Goal: Transaction & Acquisition: Purchase product/service

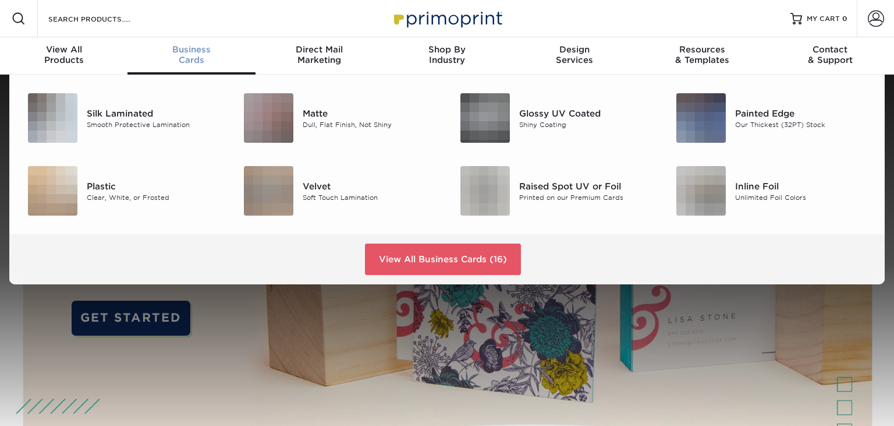
click at [187, 54] on span "Business" at bounding box center [192, 49] width 128 height 10
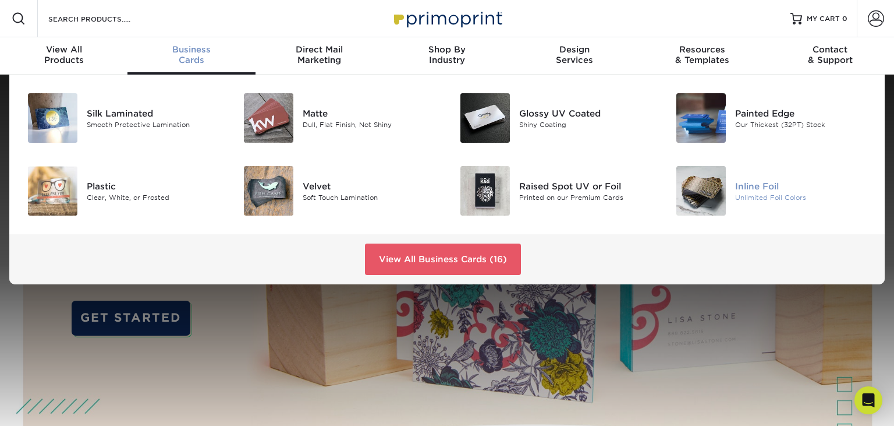
click at [731, 190] on div at bounding box center [700, 190] width 72 height 49
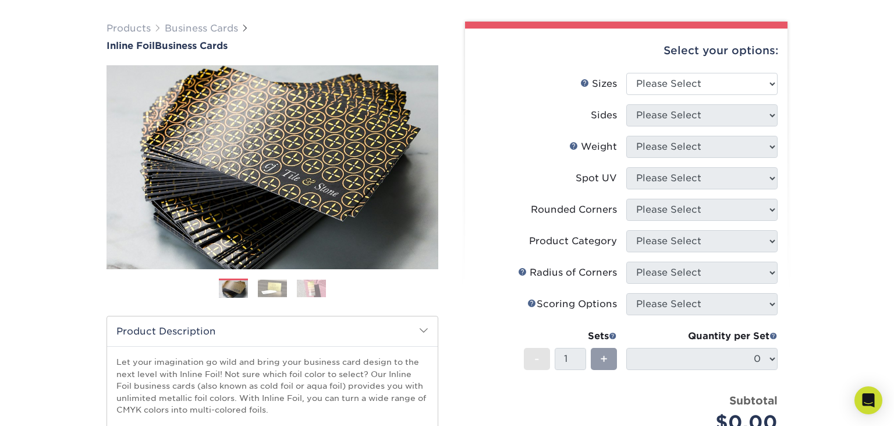
scroll to position [123, 0]
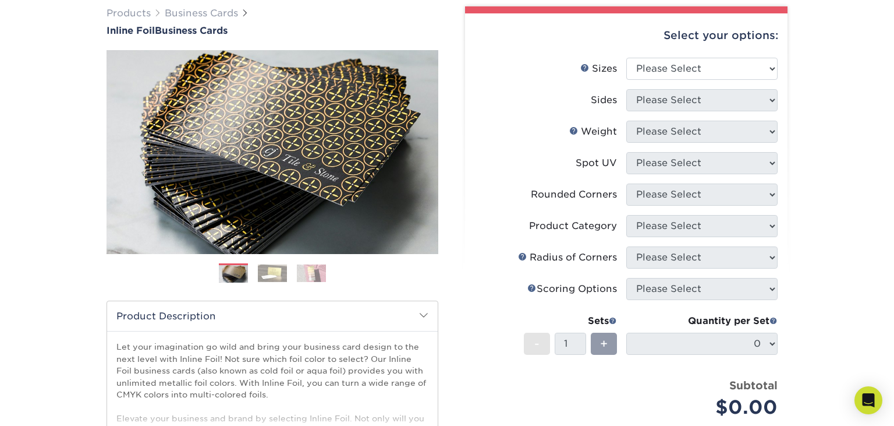
click at [271, 275] on img at bounding box center [272, 272] width 29 height 17
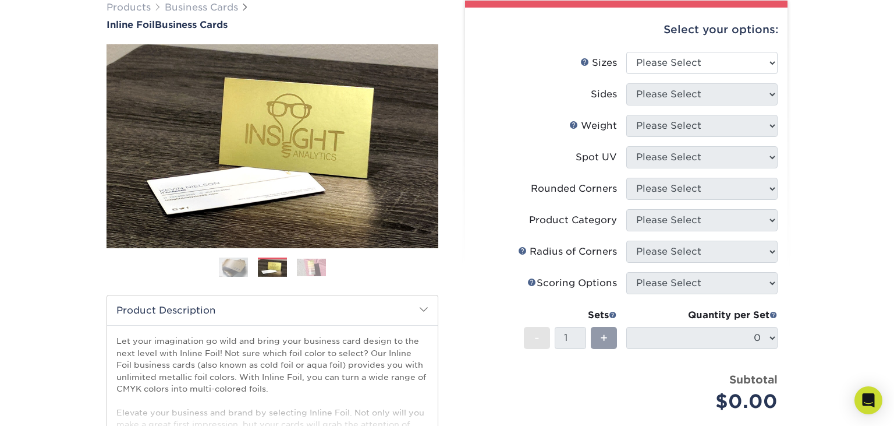
scroll to position [91, 0]
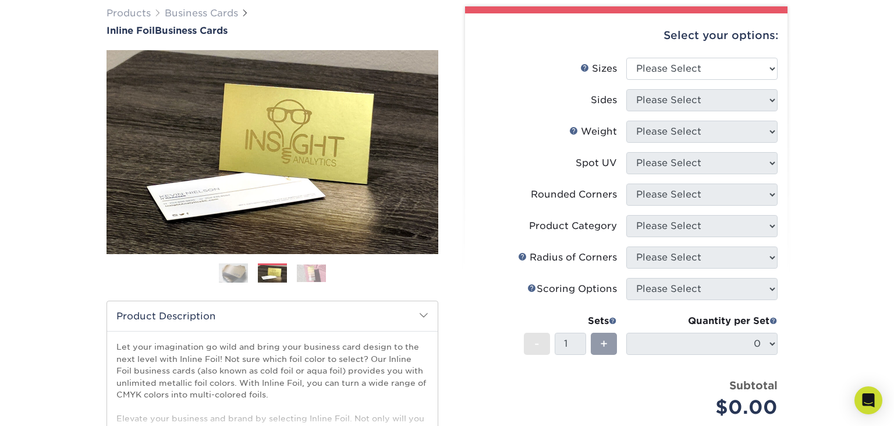
click at [320, 271] on img at bounding box center [311, 272] width 29 height 17
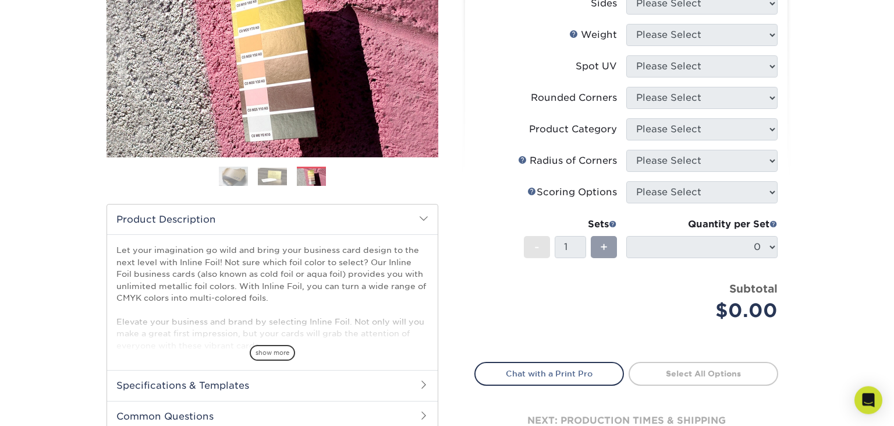
scroll to position [214, 0]
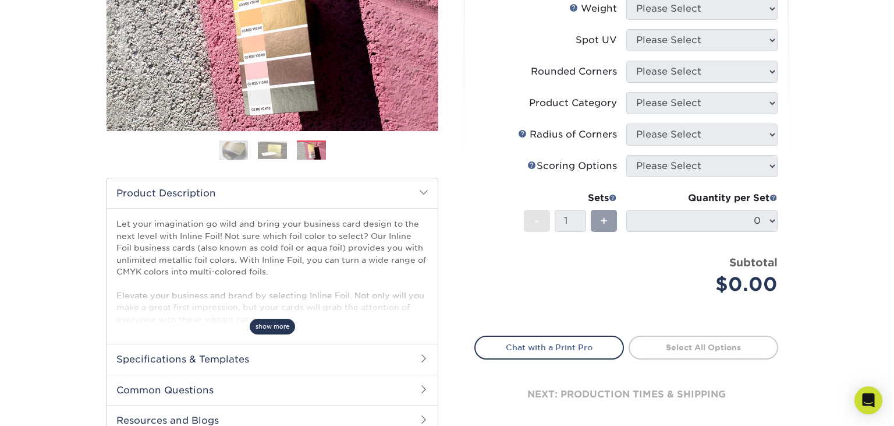
click at [268, 331] on span "show more" at bounding box center [272, 327] width 45 height 16
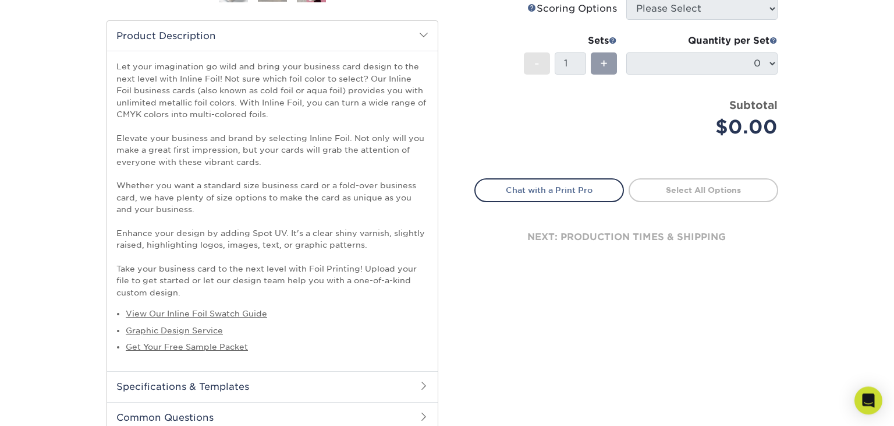
scroll to position [399, 0]
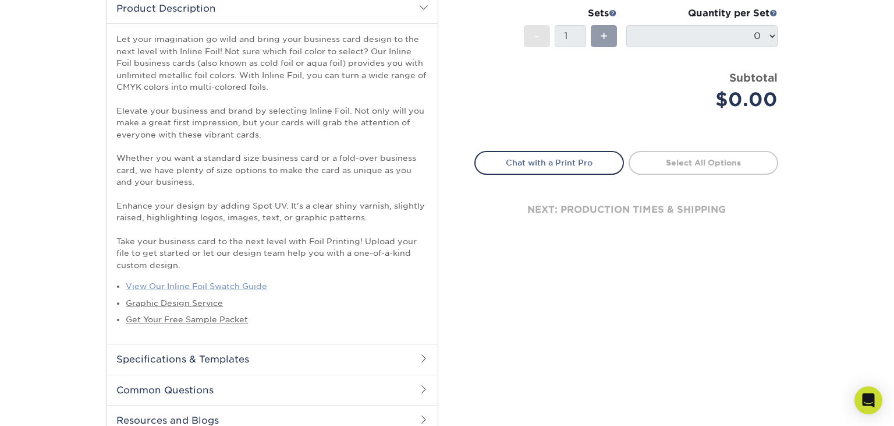
click at [194, 288] on link "View Our Inline Foil Swatch Guide" at bounding box center [196, 285] width 141 height 9
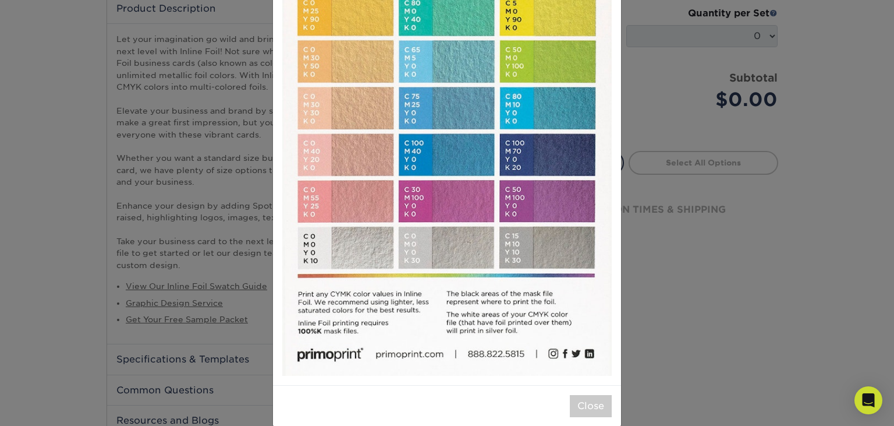
scroll to position [196, 0]
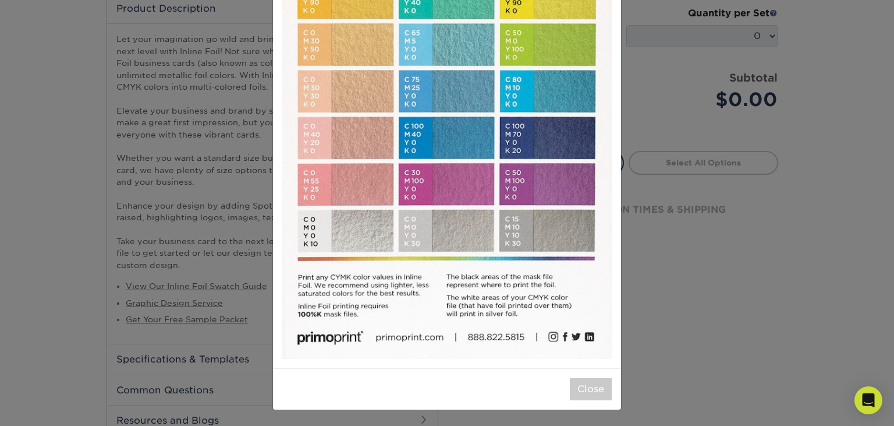
click at [519, 309] on img at bounding box center [447, 112] width 330 height 491
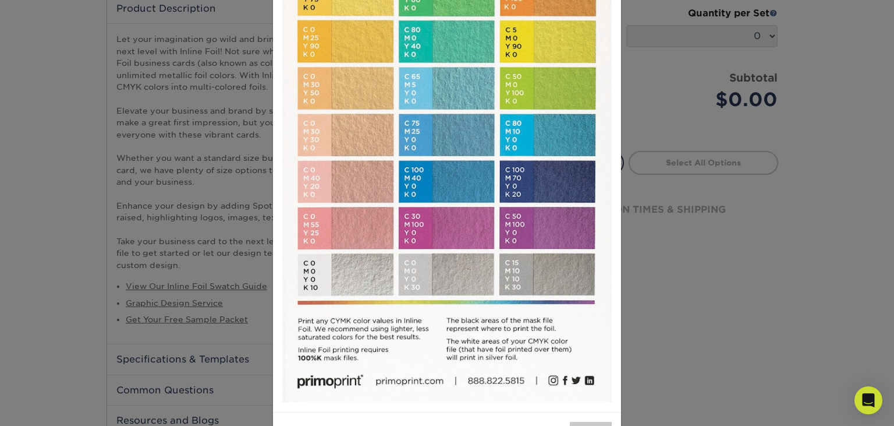
scroll to position [0, 0]
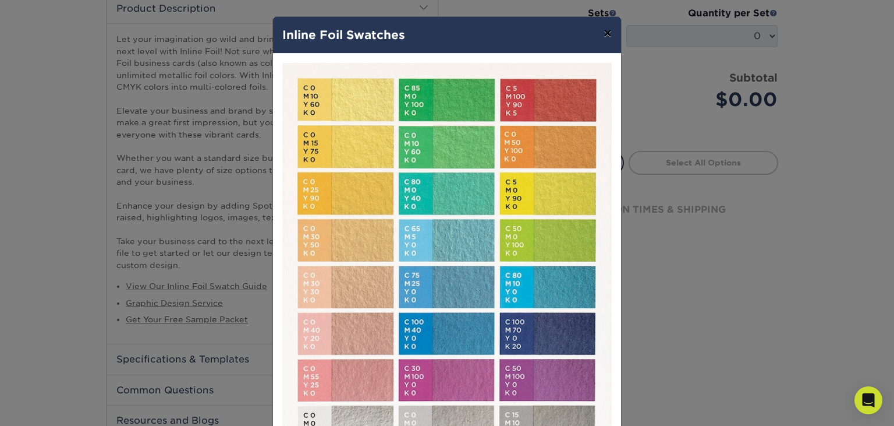
click at [606, 34] on button "×" at bounding box center [608, 33] width 27 height 33
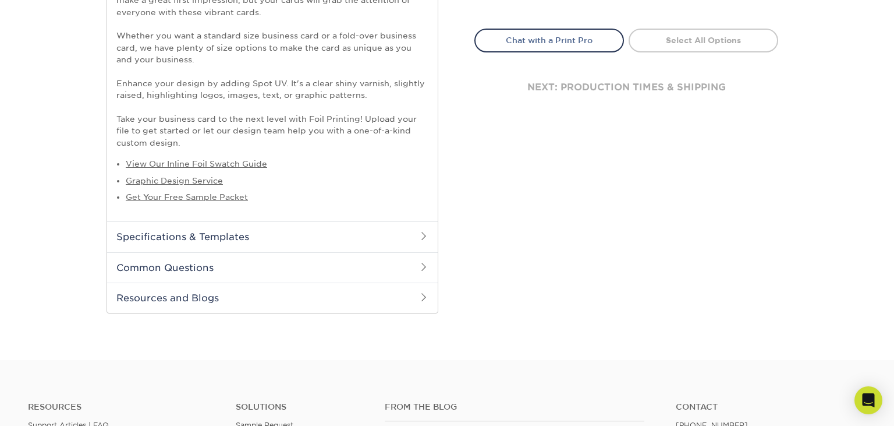
scroll to position [522, 0]
click at [129, 241] on h2 "Specifications & Templates" at bounding box center [272, 236] width 331 height 30
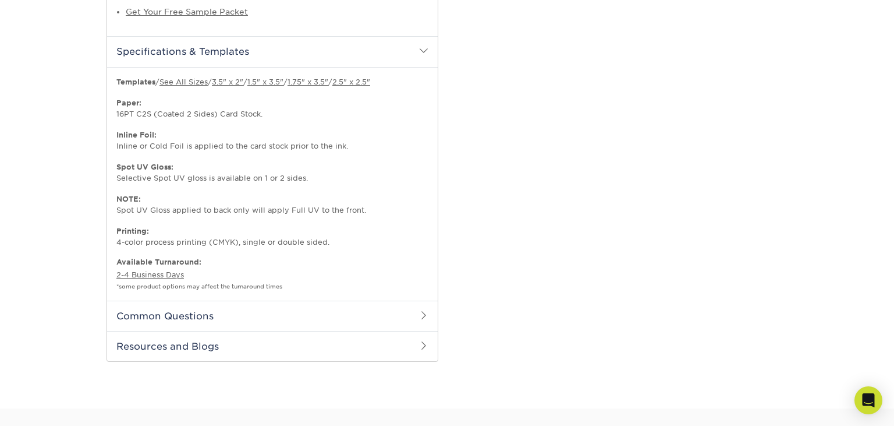
scroll to position [767, 0]
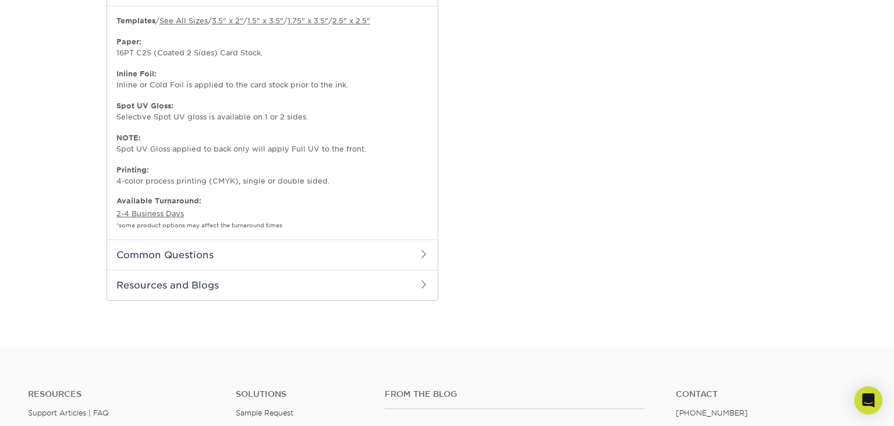
click at [185, 255] on h2 "Common Questions" at bounding box center [272, 254] width 331 height 30
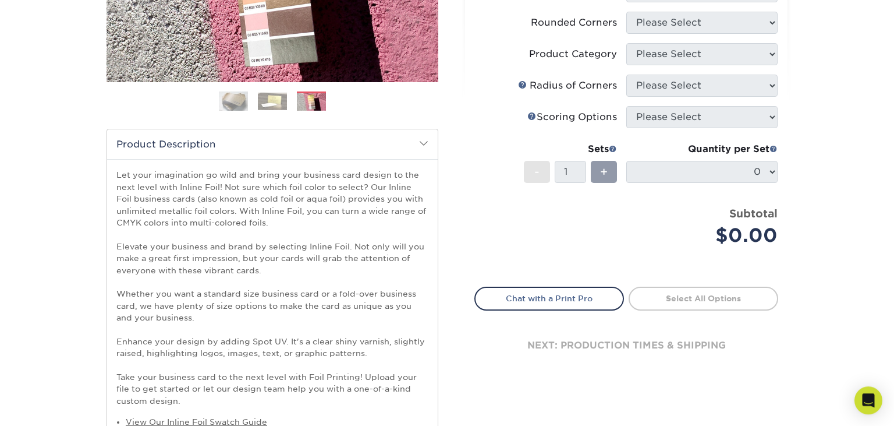
scroll to position [91, 0]
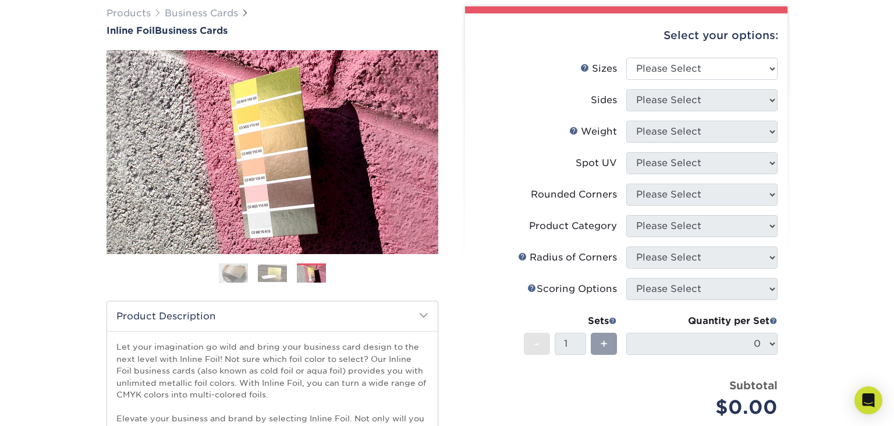
click at [274, 270] on img at bounding box center [272, 272] width 29 height 17
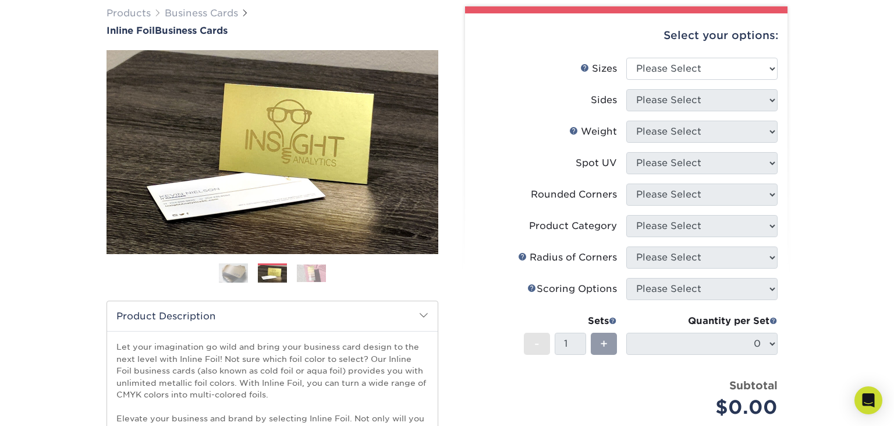
click at [317, 278] on img at bounding box center [311, 272] width 29 height 17
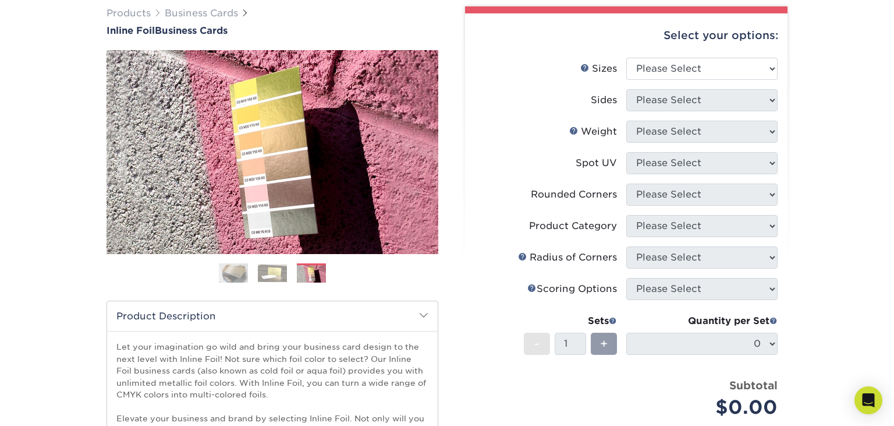
click at [240, 278] on img at bounding box center [233, 273] width 29 height 29
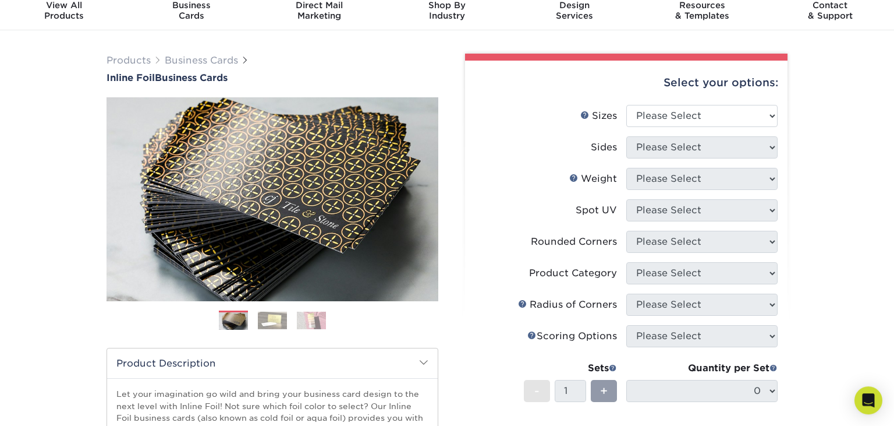
scroll to position [0, 0]
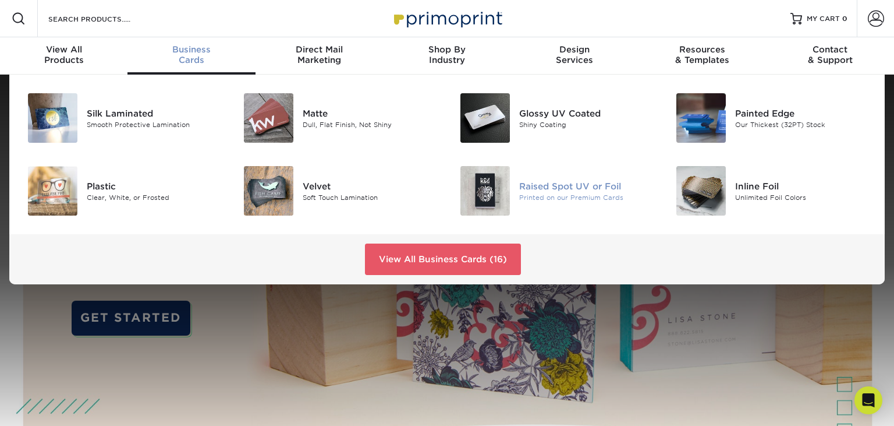
click at [528, 187] on div "Raised Spot UV or Foil" at bounding box center [587, 185] width 136 height 13
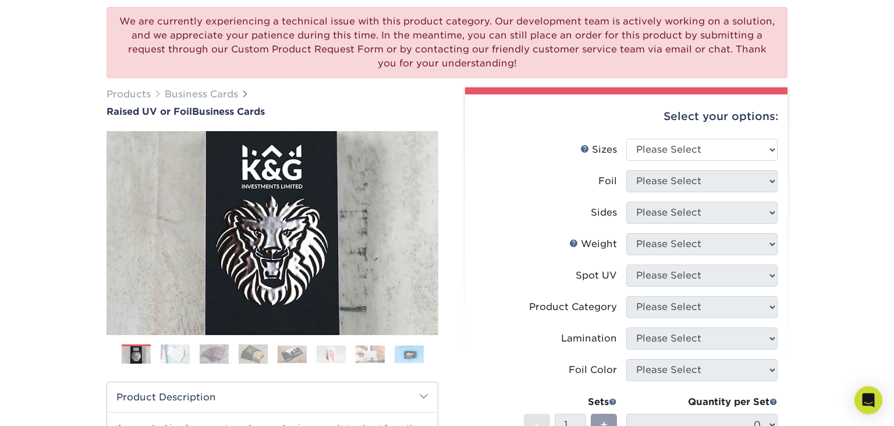
scroll to position [123, 0]
click at [170, 358] on img at bounding box center [175, 354] width 29 height 20
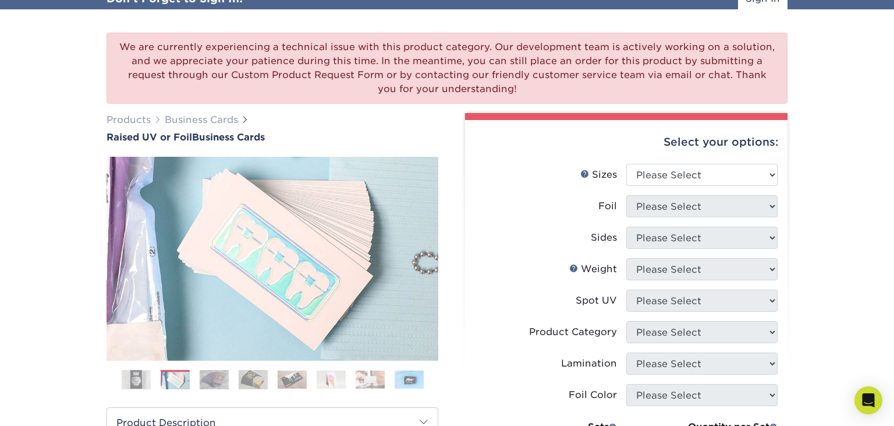
scroll to position [91, 0]
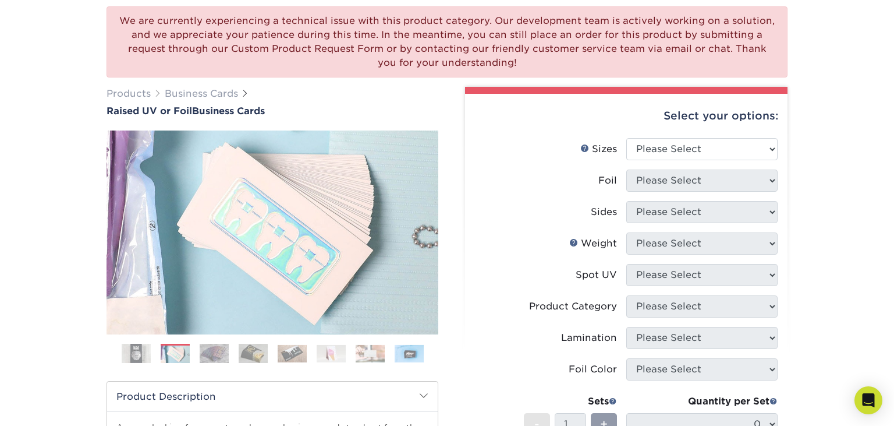
click at [215, 358] on img at bounding box center [214, 354] width 29 height 20
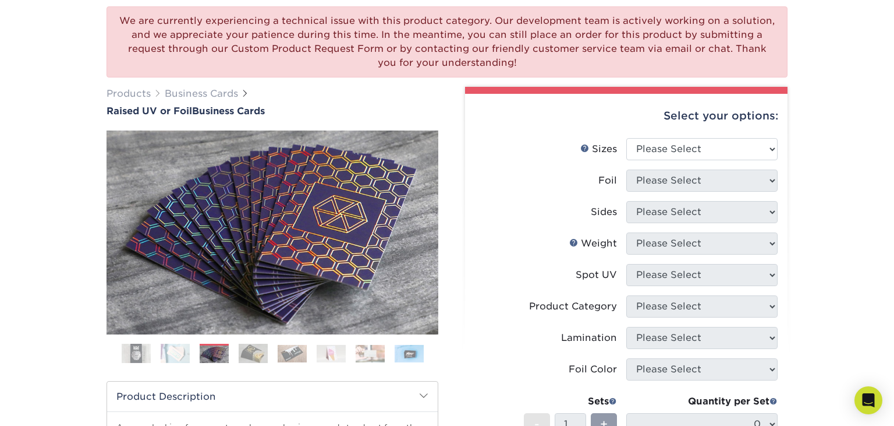
click at [253, 356] on img at bounding box center [253, 354] width 29 height 20
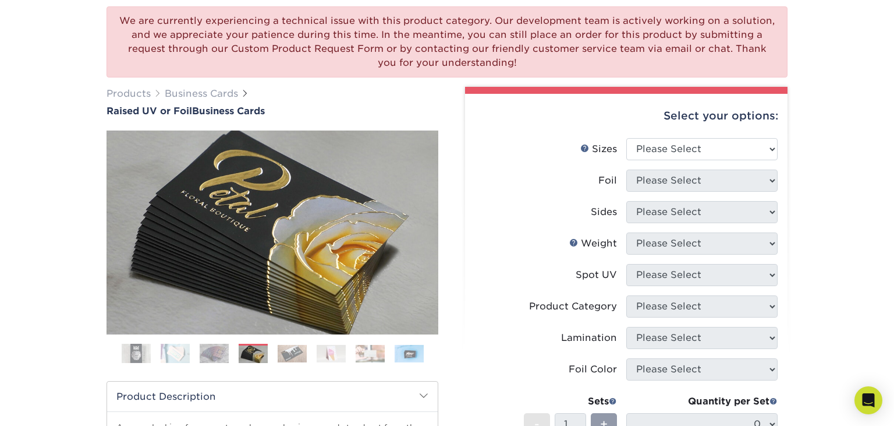
click at [282, 354] on img at bounding box center [292, 353] width 29 height 17
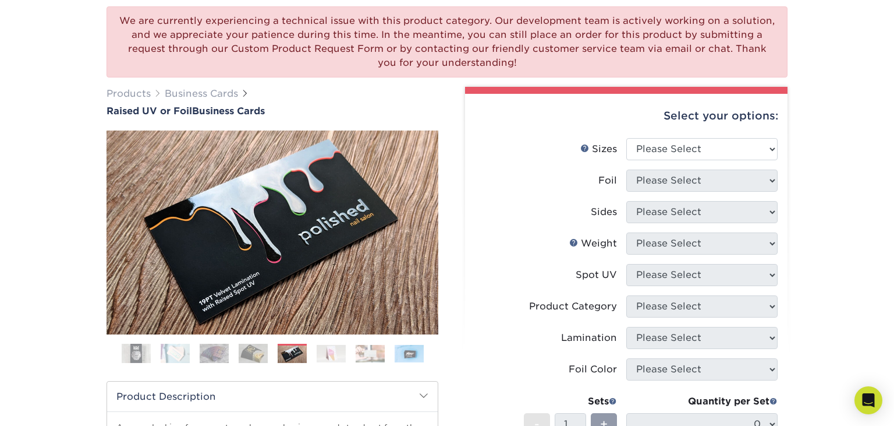
click at [320, 353] on img at bounding box center [331, 353] width 29 height 17
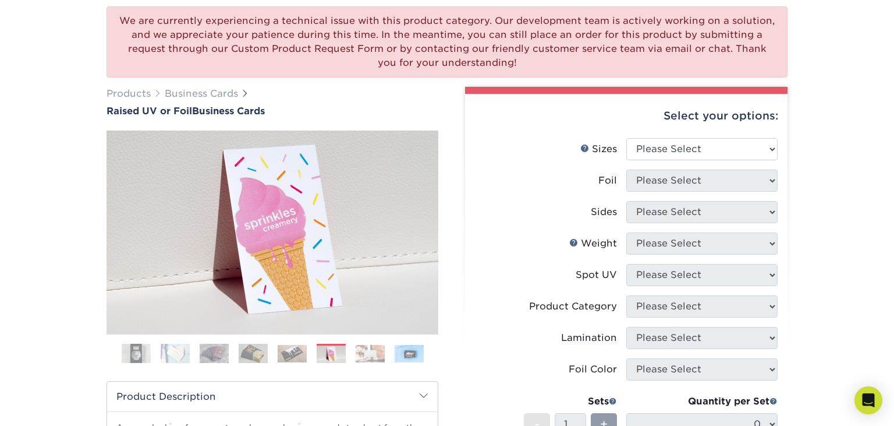
click at [362, 352] on img at bounding box center [370, 353] width 29 height 17
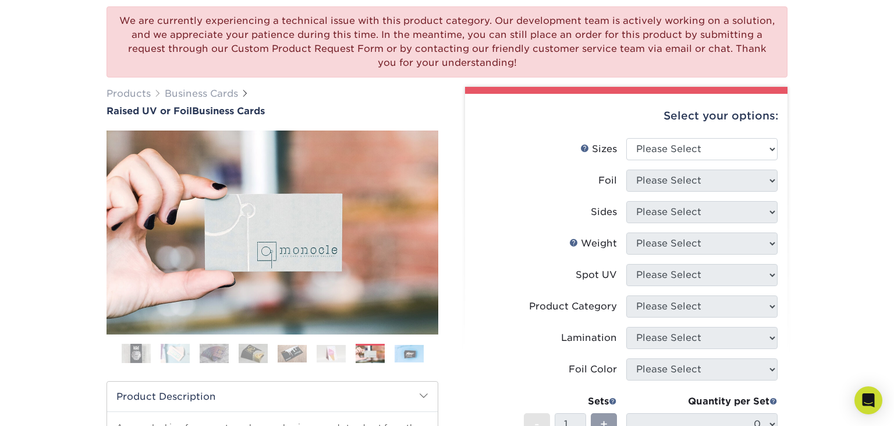
click at [409, 352] on img at bounding box center [409, 353] width 29 height 17
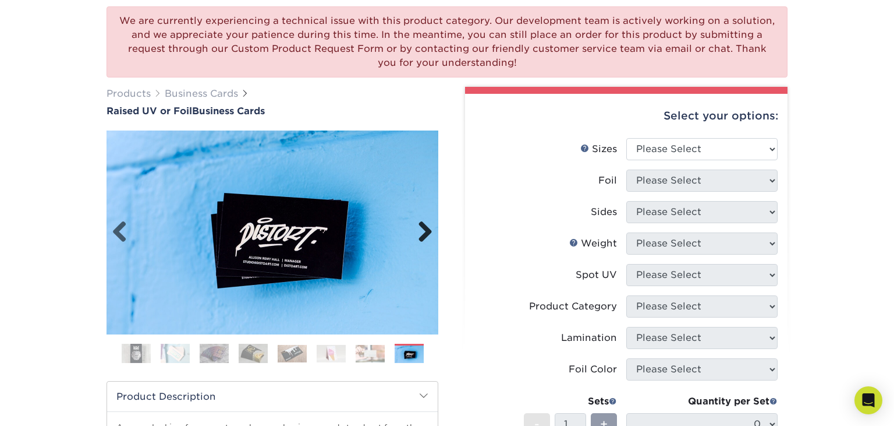
click at [429, 228] on link "Next" at bounding box center [420, 232] width 23 height 23
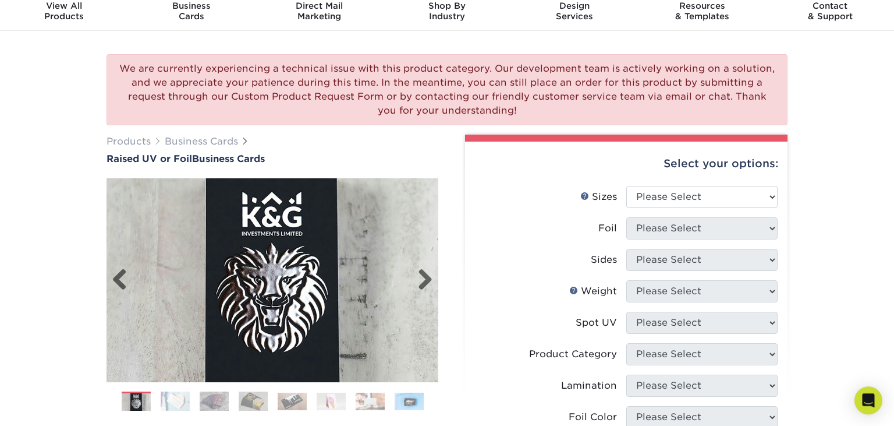
scroll to position [0, 0]
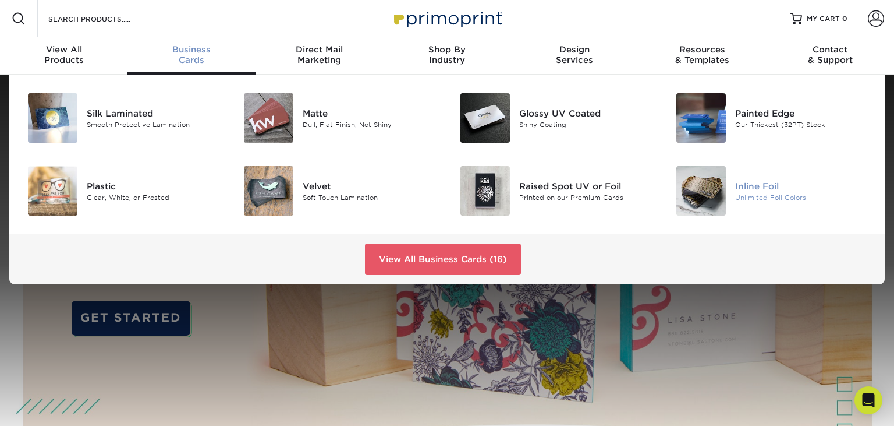
click at [749, 190] on div "Inline Foil" at bounding box center [803, 185] width 136 height 13
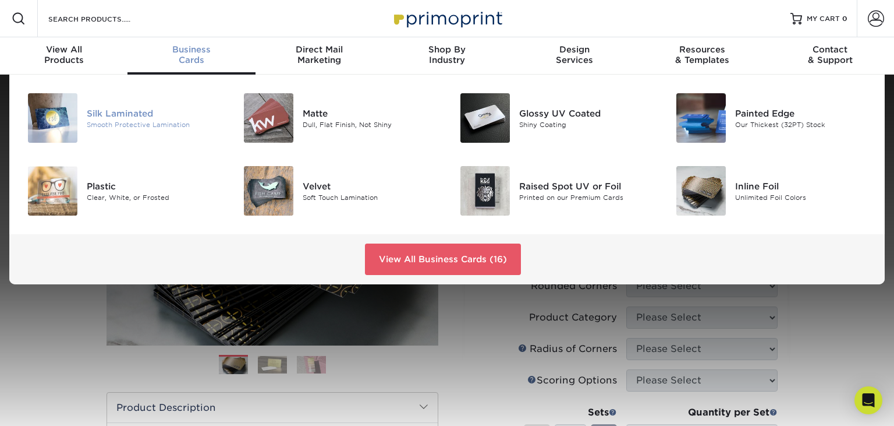
click at [112, 121] on div "Smooth Protective Lamination" at bounding box center [155, 124] width 136 height 10
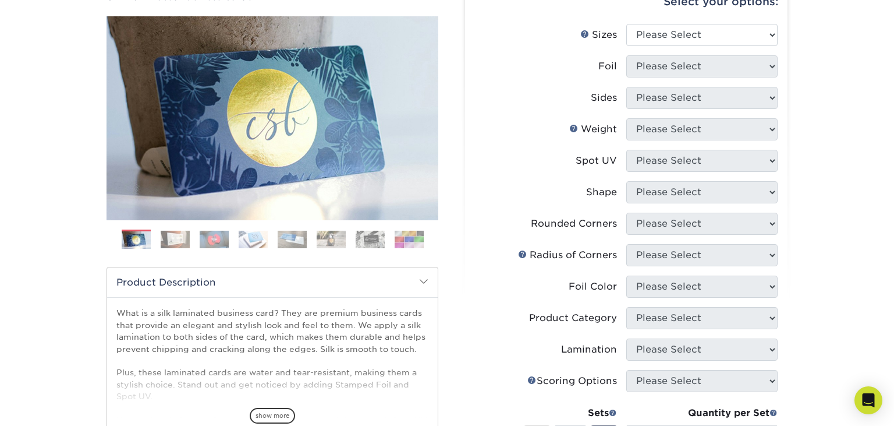
scroll to position [153, 0]
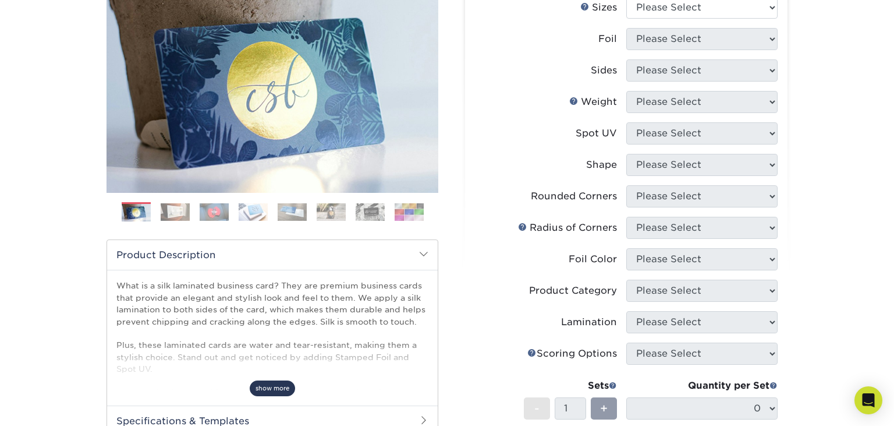
click at [269, 386] on span "show more" at bounding box center [272, 388] width 45 height 16
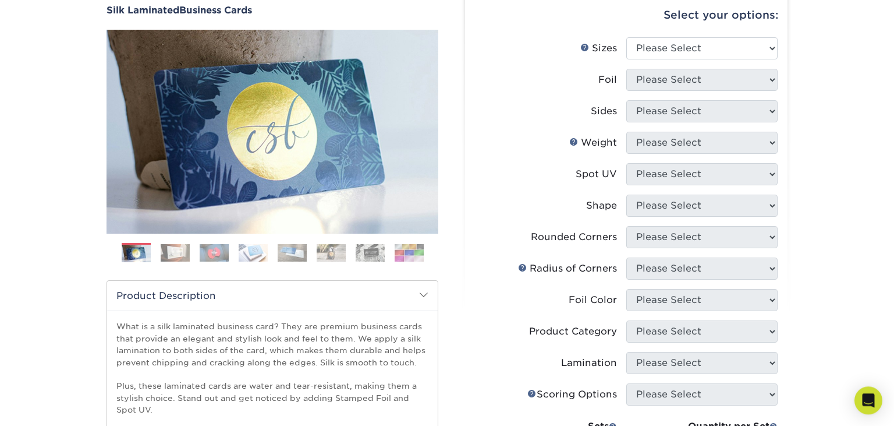
scroll to position [30, 0]
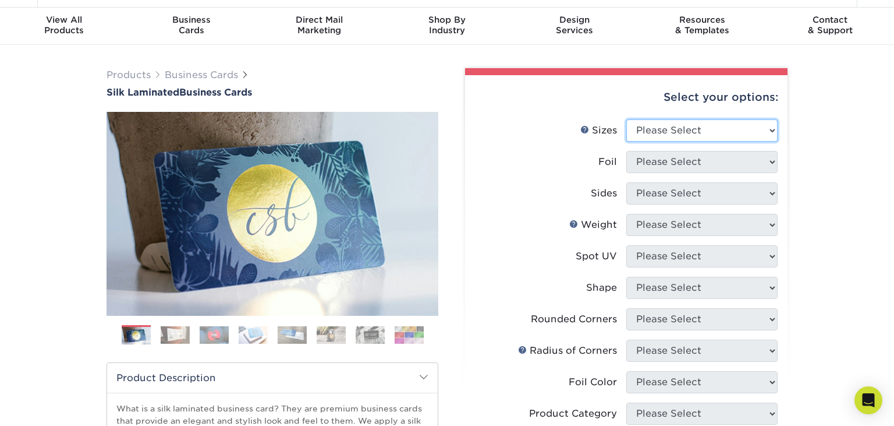
click at [627, 119] on select "Please Select 1.5" x 3.5" - Mini 1.75" x 3.5" - Mini 2" x 2" - Square 2" x 3" -…" at bounding box center [702, 130] width 151 height 22
select select "2.00x3.50"
click option "2" x 3.5" - Standard" at bounding box center [0, 0] width 0 height 0
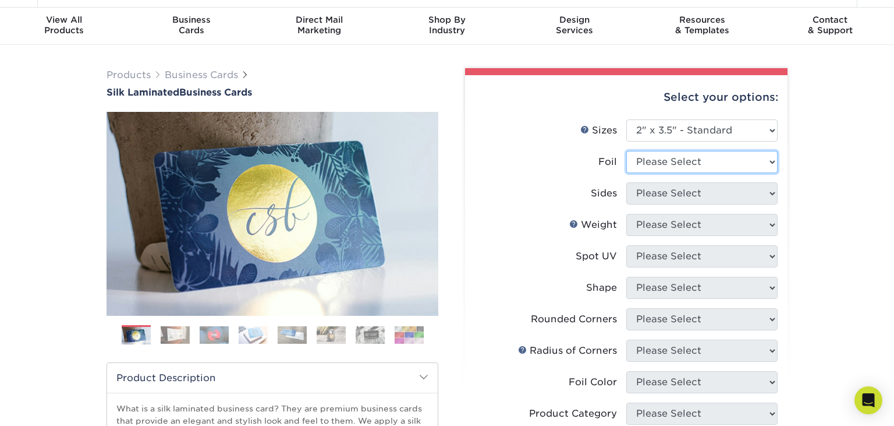
click at [627, 151] on select "Please Select Yes No" at bounding box center [702, 162] width 151 height 22
select select "1"
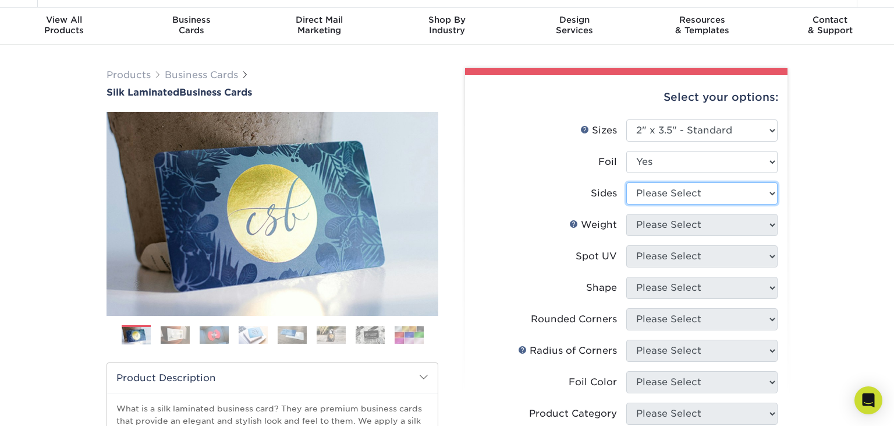
click at [627, 182] on select "Please Select Print Both Sides - Foil Both Sides Print Both Sides - Foil Front …" at bounding box center [702, 193] width 151 height 22
select select "e9e9dfb3-fba1-4d60-972c-fd9ca5904d33"
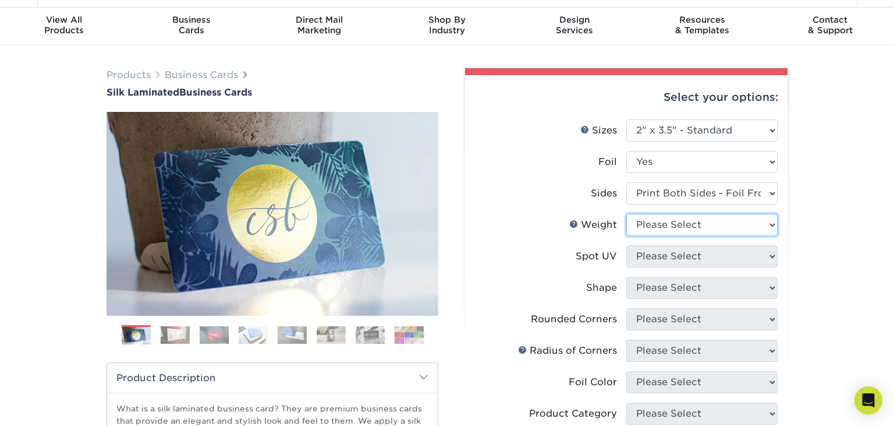
click at [627, 214] on select "Please Select 16PT" at bounding box center [702, 225] width 151 height 22
select select "16PT"
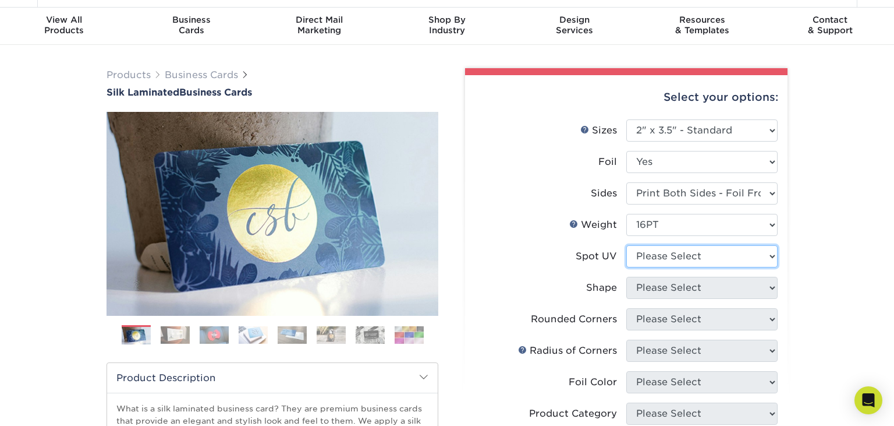
click at [627, 245] on select "Please Select No Spot UV Front and Back (Both Sides) Front Only Back Only" at bounding box center [702, 256] width 151 height 22
select select "1"
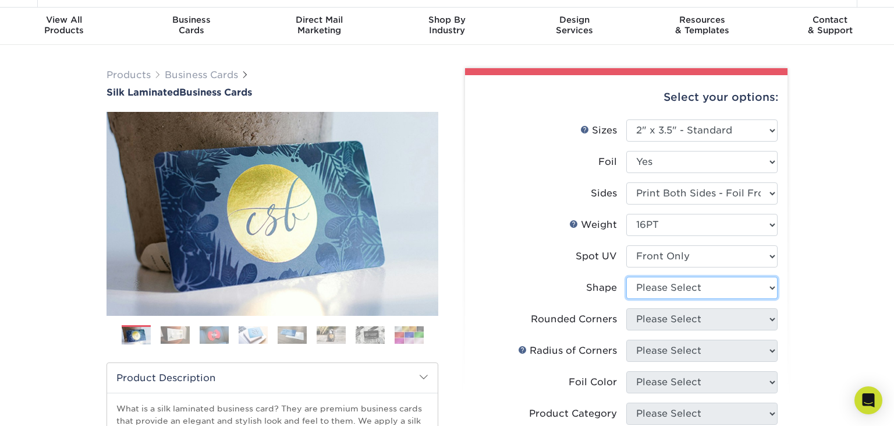
click at [627, 277] on select "Please Select Standard" at bounding box center [702, 288] width 151 height 22
select select "standard"
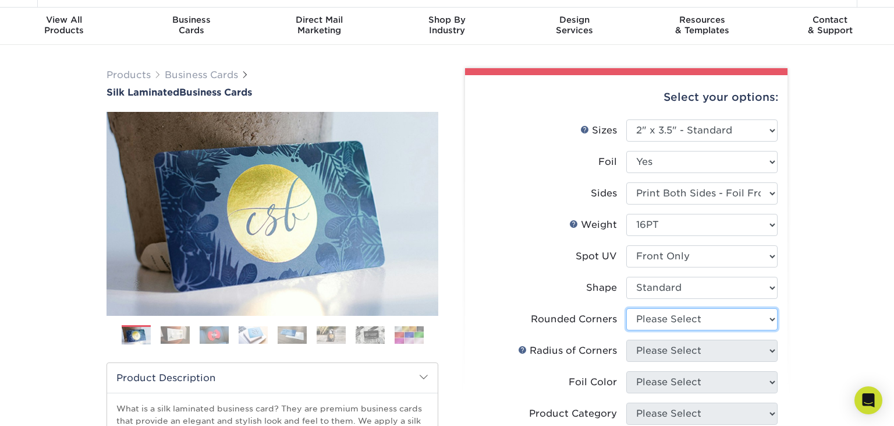
click at [627, 308] on select "Please Select Yes - Round 2 Corners Yes - Round 4 Corners No" at bounding box center [702, 319] width 151 height 22
select select "0"
click option "No" at bounding box center [0, 0] width 0 height 0
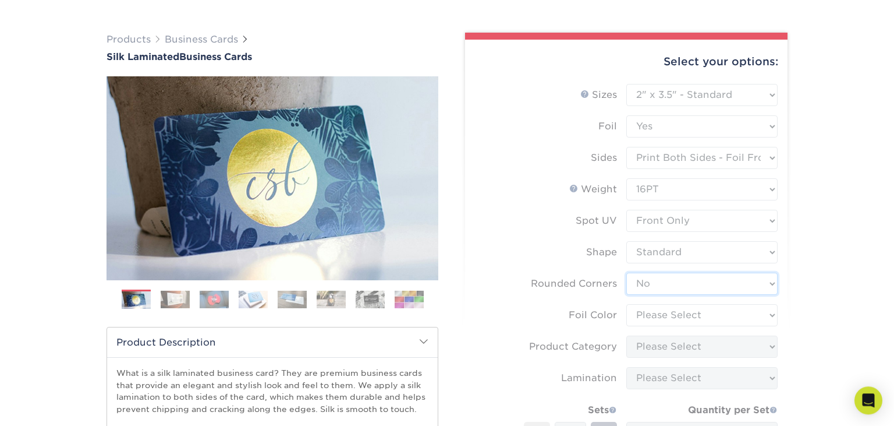
scroll to position [91, 0]
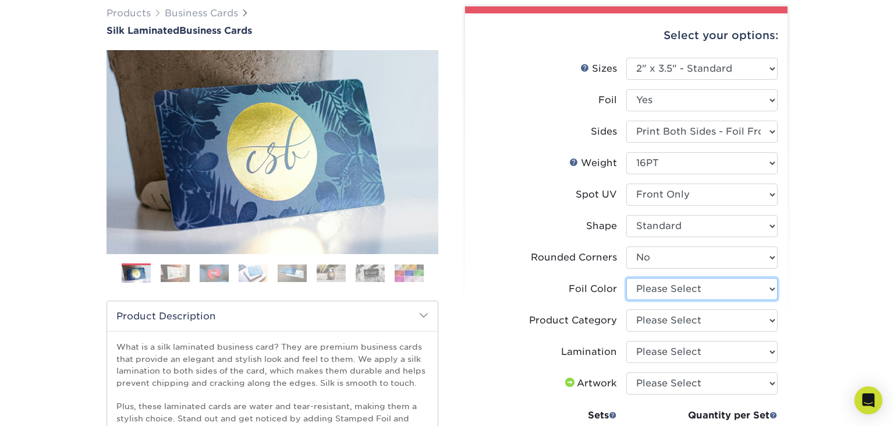
click at [627, 278] on select "Please Select Silver Foil Black Foil Blue Foil Copper Foil Gold Foil Red Foil R…" at bounding box center [702, 289] width 151 height 22
select select "0f01133c-0ff0-451e-ba4e-12f7b4531a1f"
click option "Black Foil" at bounding box center [0, 0] width 0 height 0
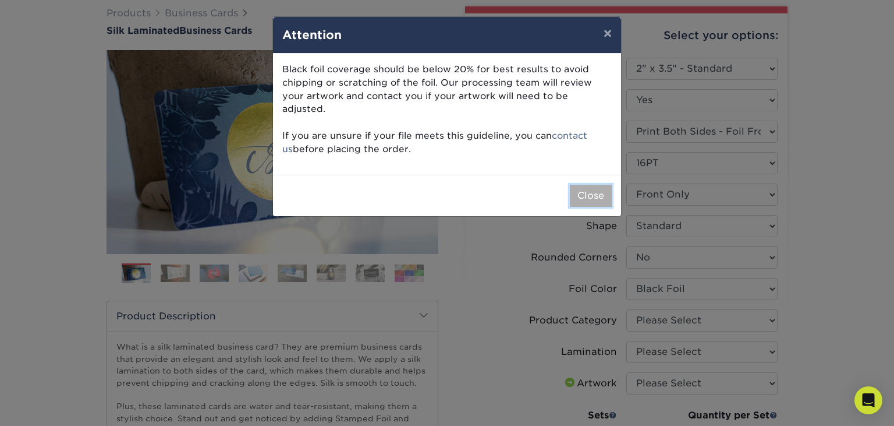
click at [581, 185] on button "Close" at bounding box center [591, 196] width 42 height 22
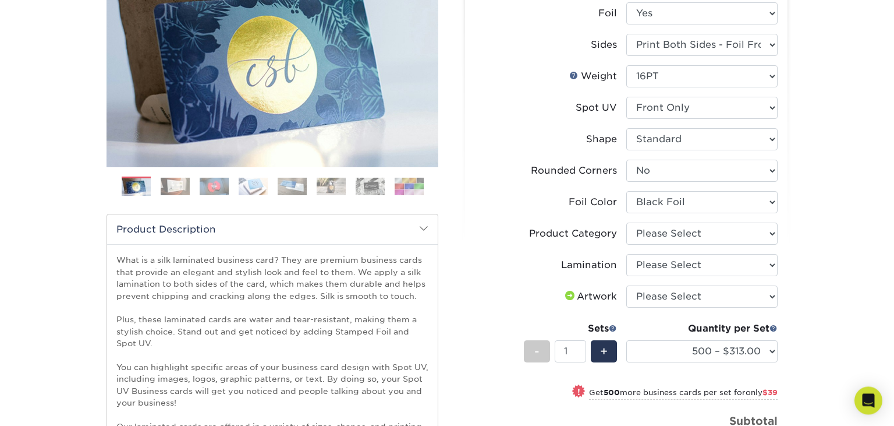
scroll to position [214, 0]
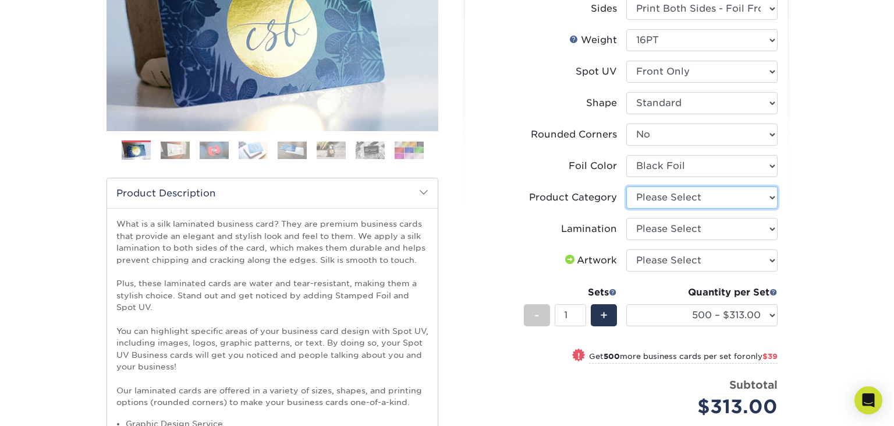
click at [627, 186] on select "Please Select Business Cards" at bounding box center [702, 197] width 151 height 22
select select "3b5148f1-0588-4f88-a218-97bcfdce65c1"
click option "Business Cards" at bounding box center [0, 0] width 0 height 0
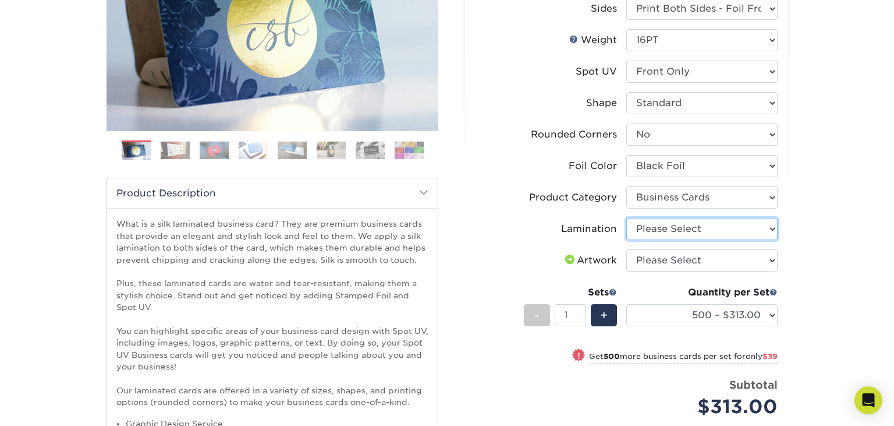
click at [627, 218] on select "Please Select Silk" at bounding box center [702, 229] width 151 height 22
select select "ccacb42f-45f7-42d3-bbd3-7c8421cf37f0"
click option "Silk" at bounding box center [0, 0] width 0 height 0
click at [627, 249] on select "Please Select I will upload files I need a design - $100" at bounding box center [702, 260] width 151 height 22
select select "upload"
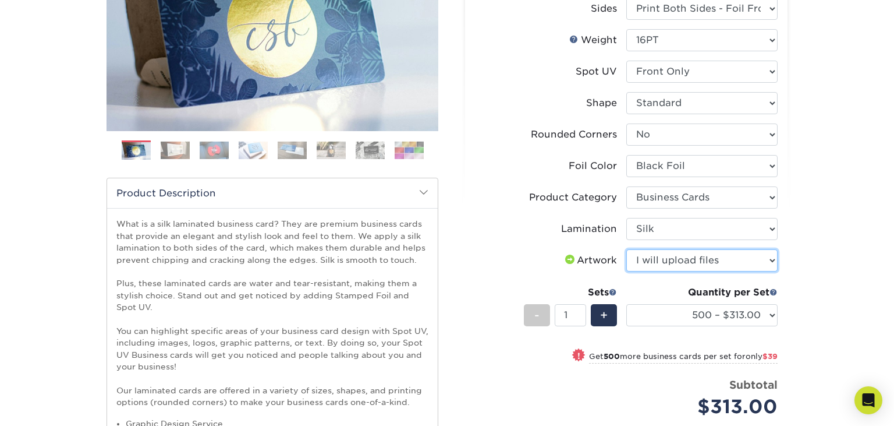
click option "I will upload files" at bounding box center [0, 0] width 0 height 0
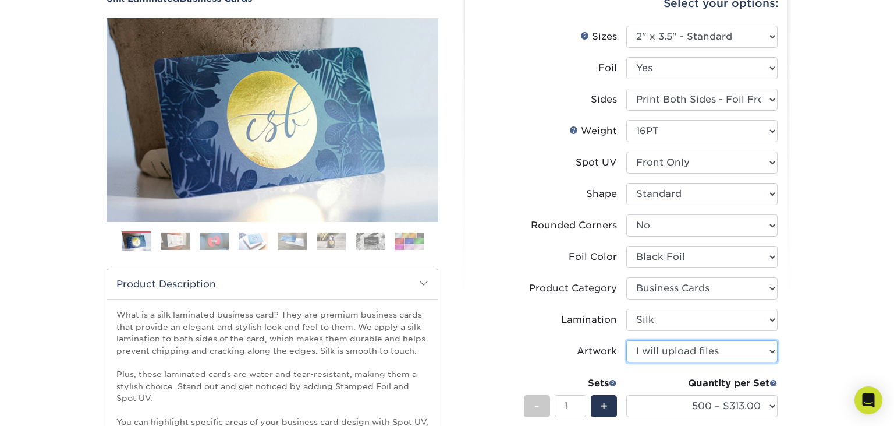
scroll to position [91, 0]
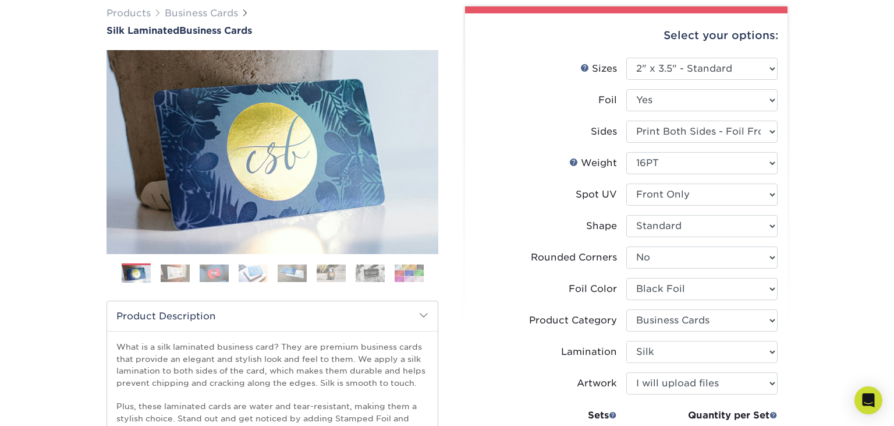
click at [171, 271] on img at bounding box center [175, 272] width 29 height 17
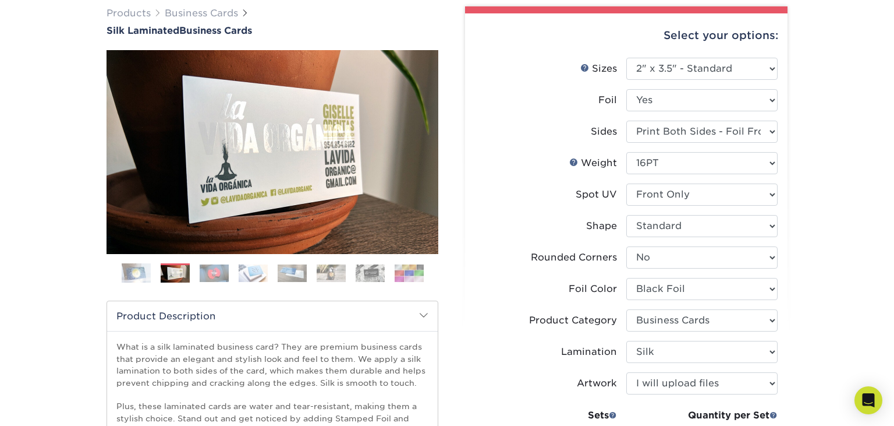
click at [217, 274] on img at bounding box center [214, 272] width 29 height 17
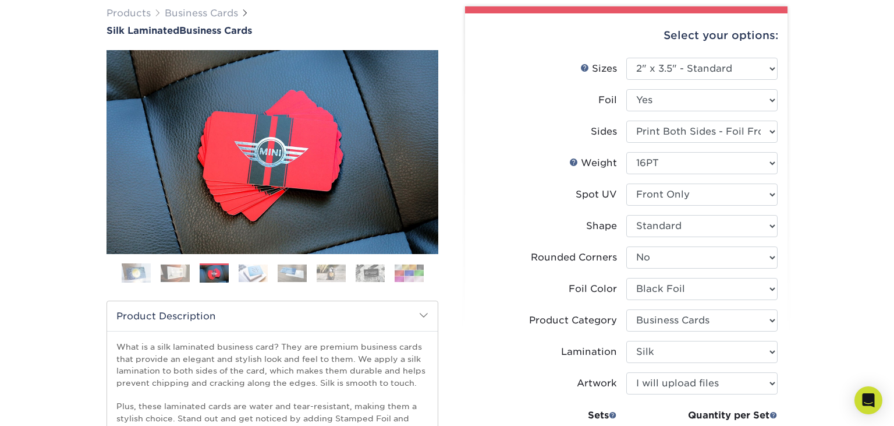
click at [247, 274] on img at bounding box center [253, 272] width 29 height 17
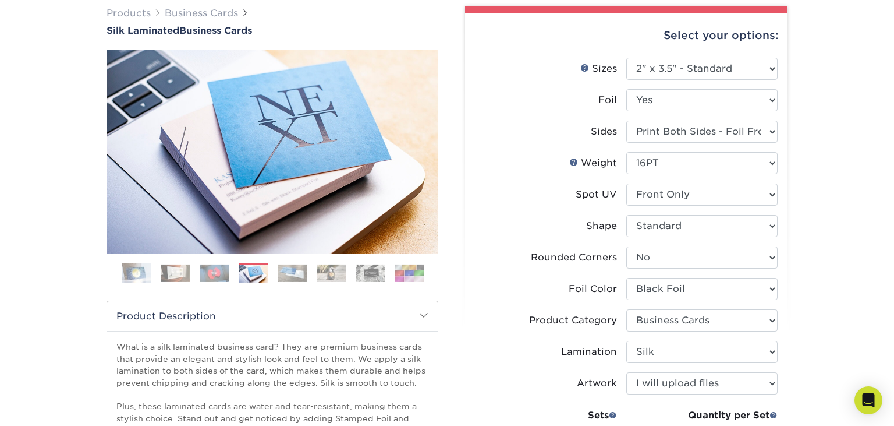
click at [289, 274] on img at bounding box center [292, 272] width 29 height 17
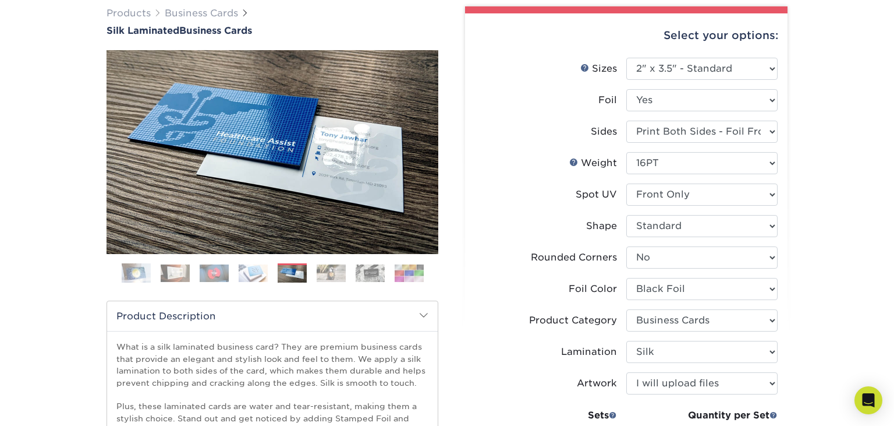
click at [330, 274] on img at bounding box center [331, 272] width 29 height 17
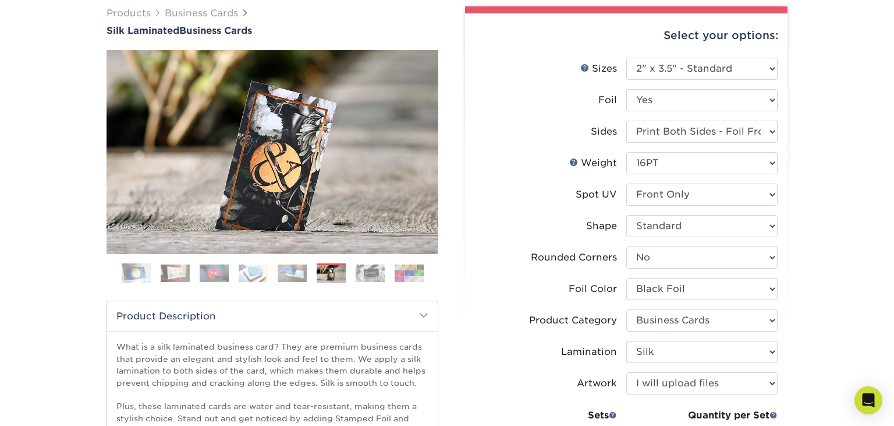
click at [291, 278] on img at bounding box center [292, 272] width 29 height 17
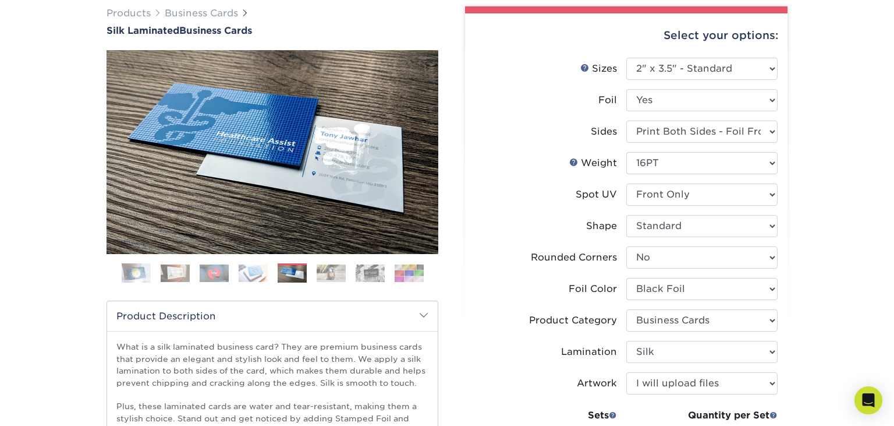
click at [331, 275] on img at bounding box center [331, 272] width 29 height 17
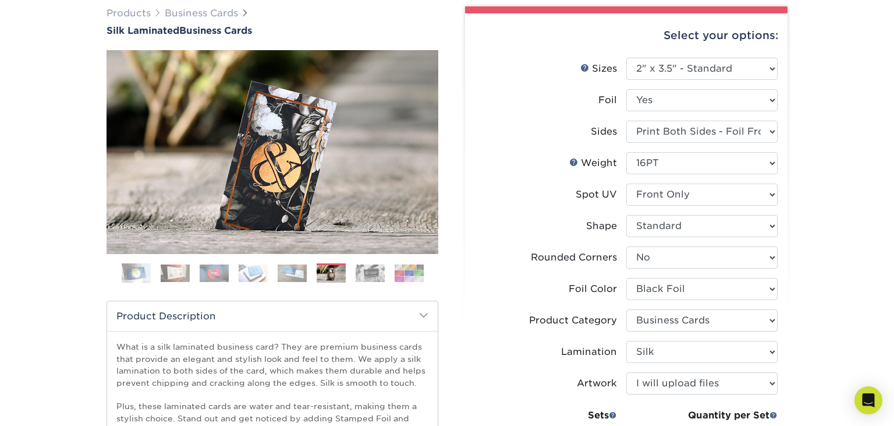
click at [374, 273] on img at bounding box center [370, 272] width 29 height 17
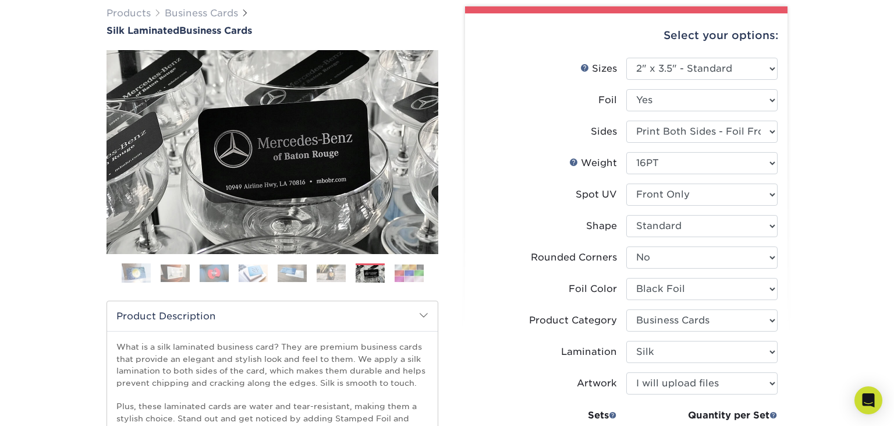
click at [406, 275] on img at bounding box center [409, 272] width 29 height 17
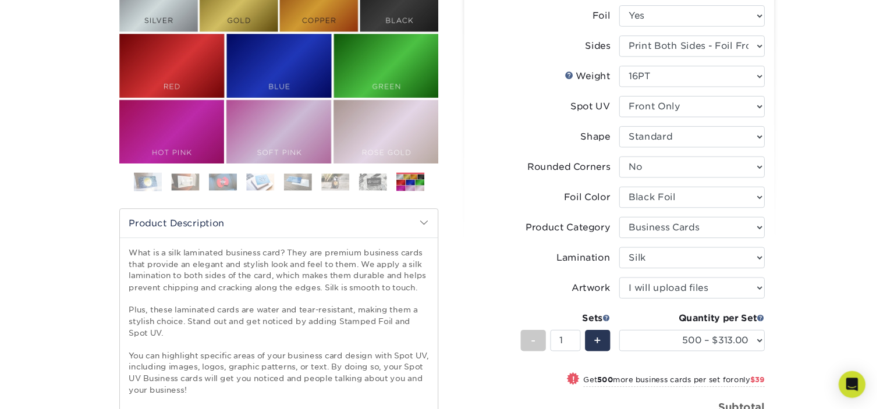
scroll to position [153, 0]
